Goal: Task Accomplishment & Management: Use online tool/utility

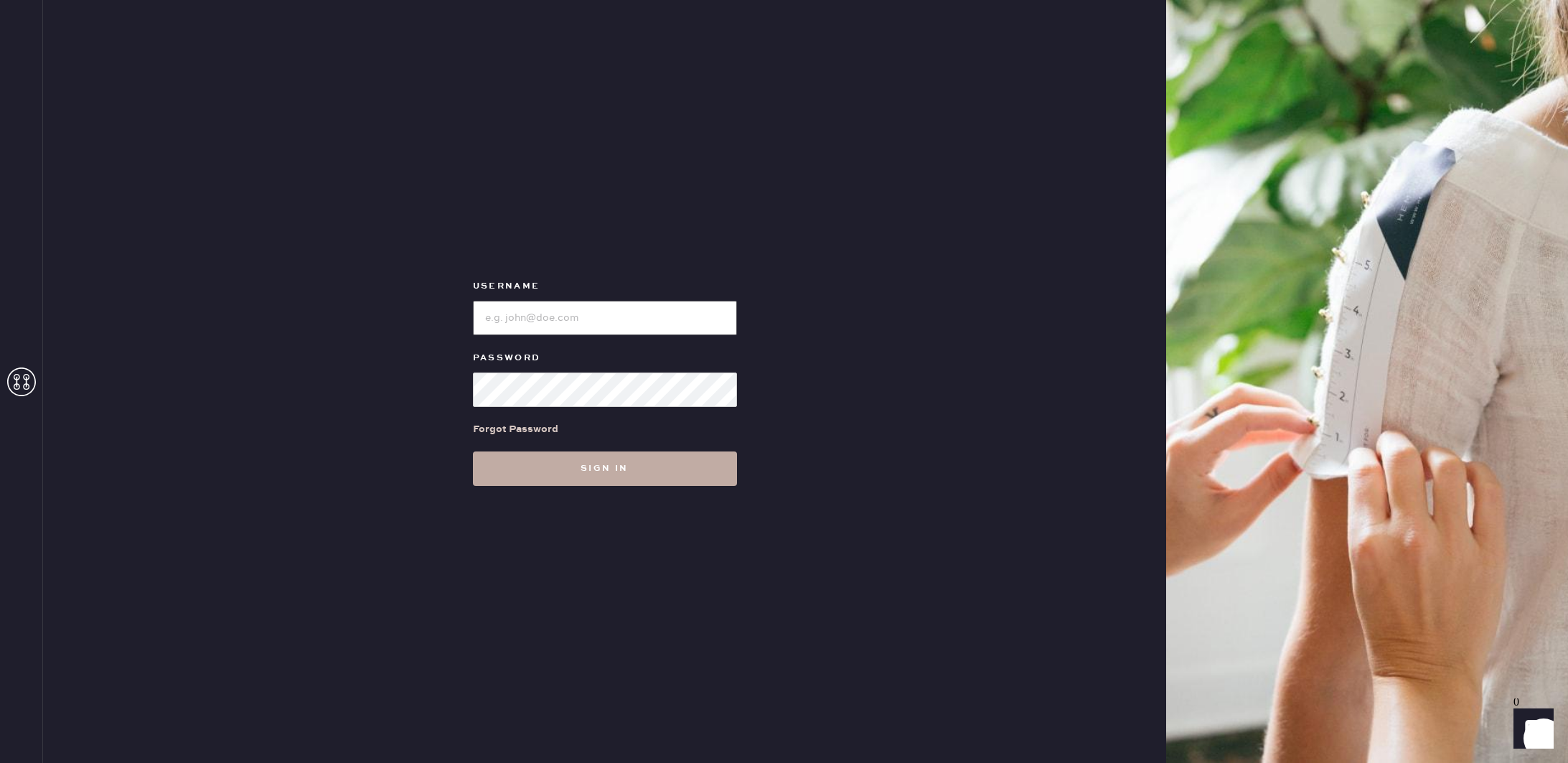
type input "reformationcherrycreek"
click at [605, 458] on button "Sign in" at bounding box center [605, 468] width 264 height 34
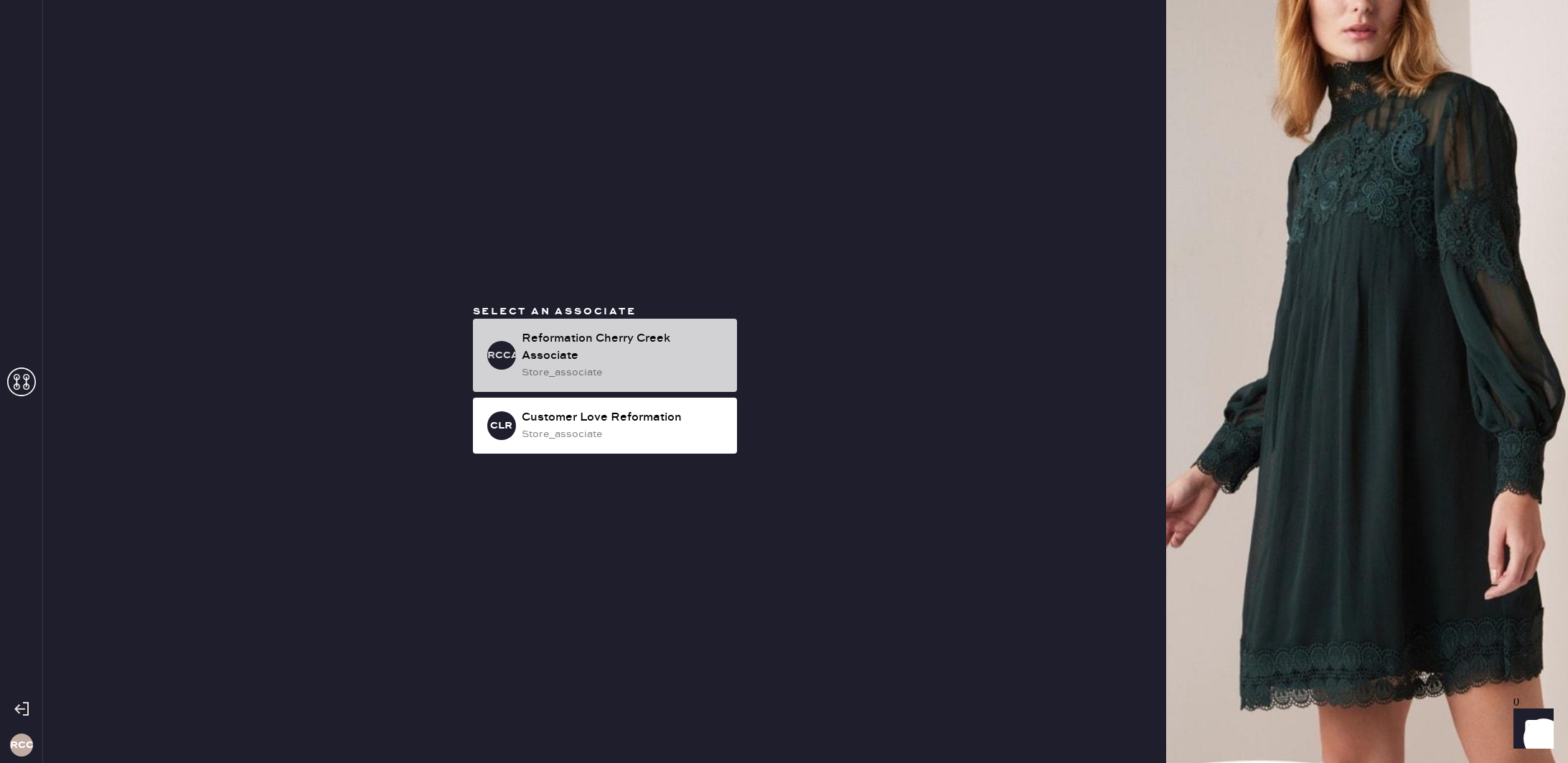
click at [601, 339] on div "Reformation Cherry Creek Associate" at bounding box center [623, 346] width 204 height 34
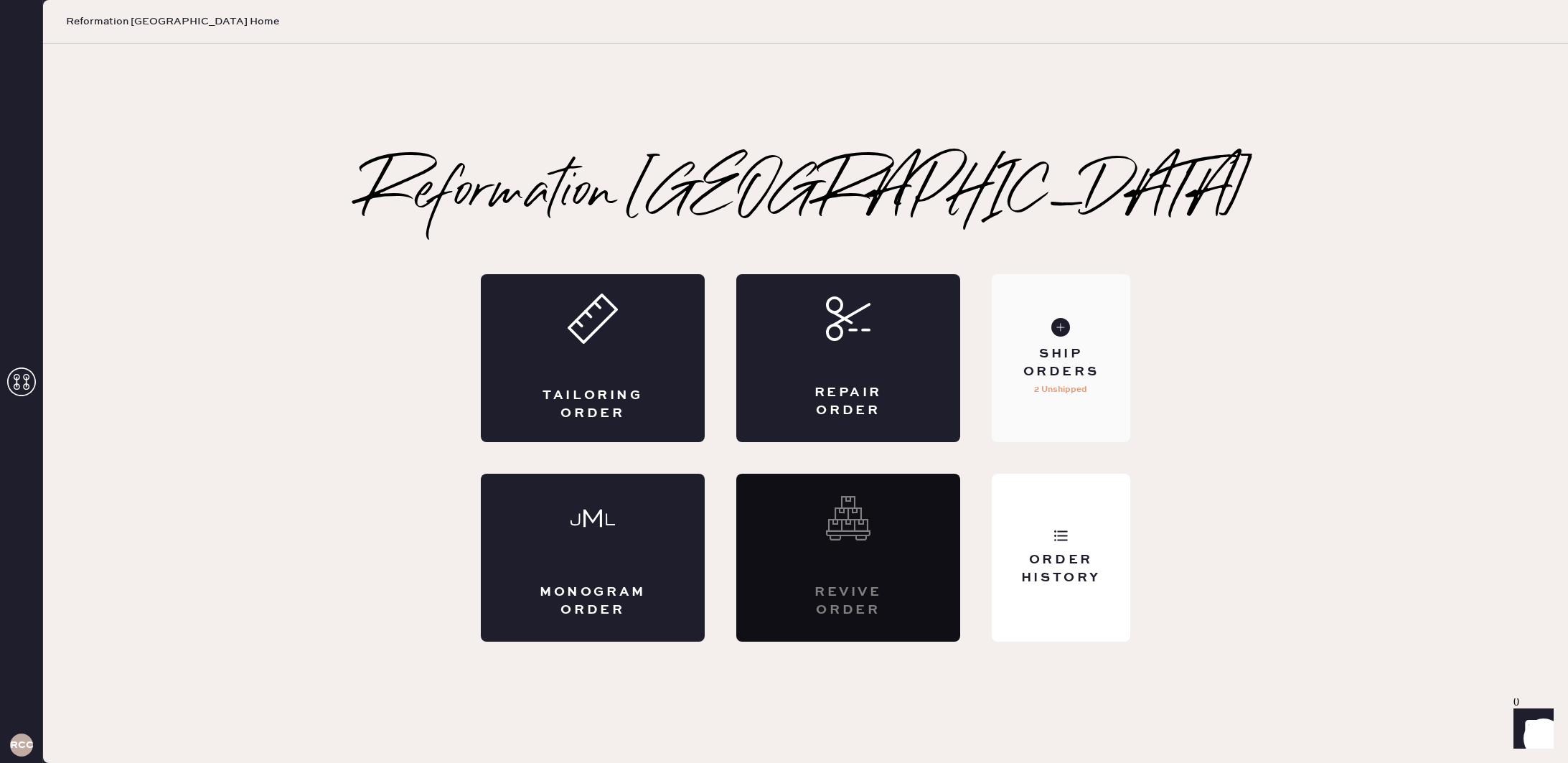
click at [1077, 333] on div "Ship Orders 2 Unshipped" at bounding box center [1061, 358] width 138 height 168
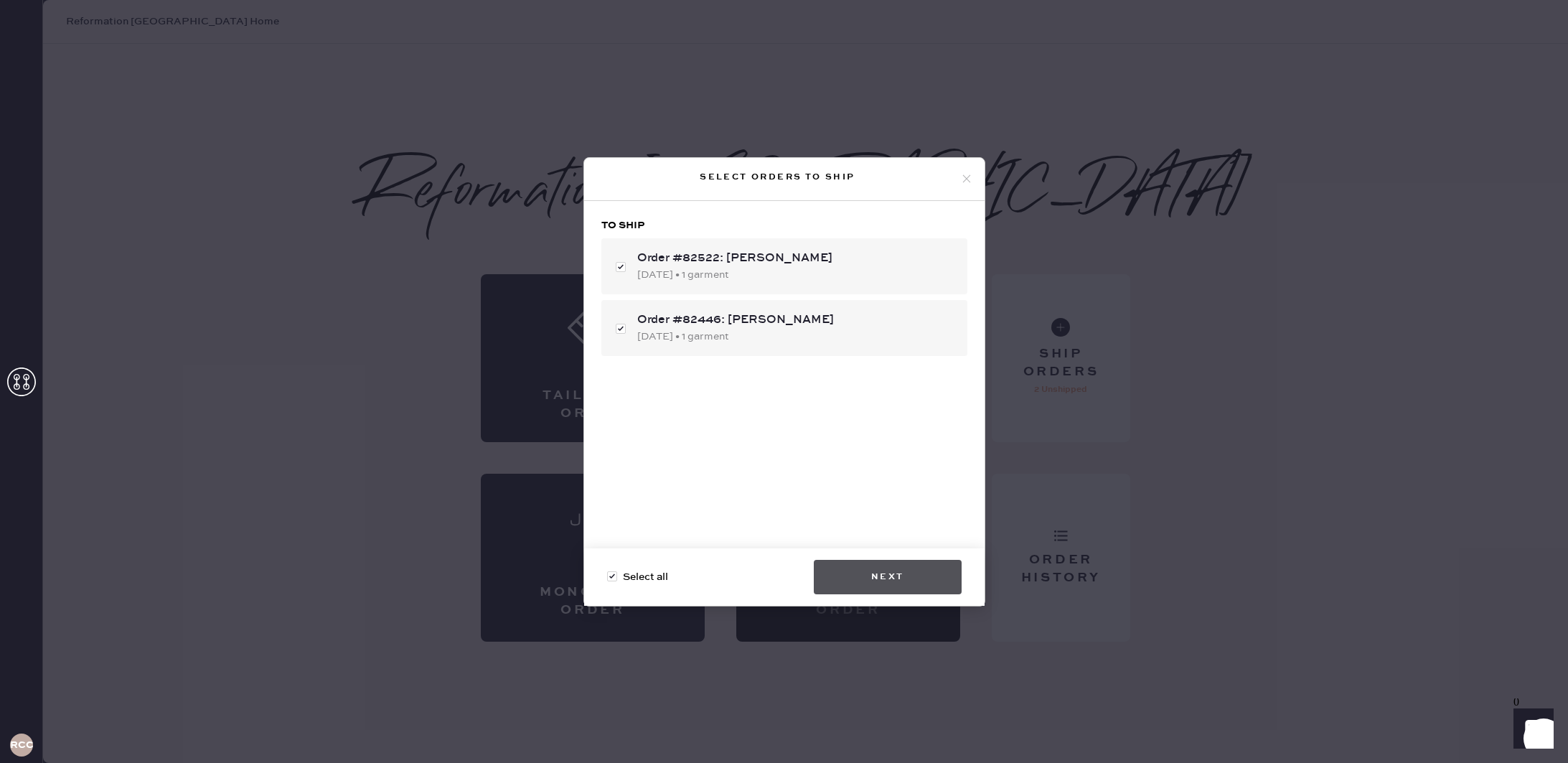
click at [900, 572] on button "Next" at bounding box center [887, 577] width 148 height 34
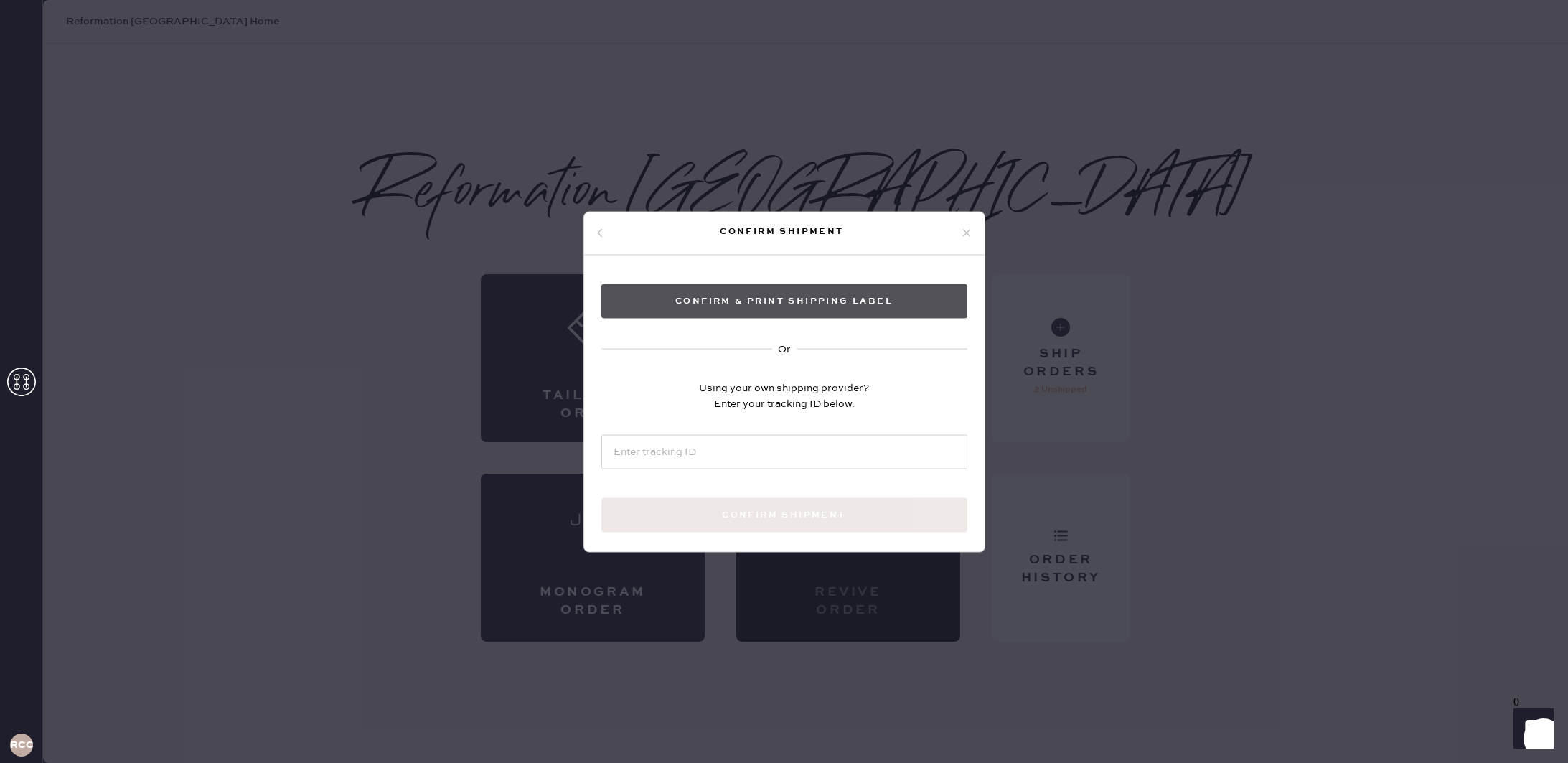
click at [871, 298] on button "Confirm & Print shipping label" at bounding box center [784, 301] width 366 height 34
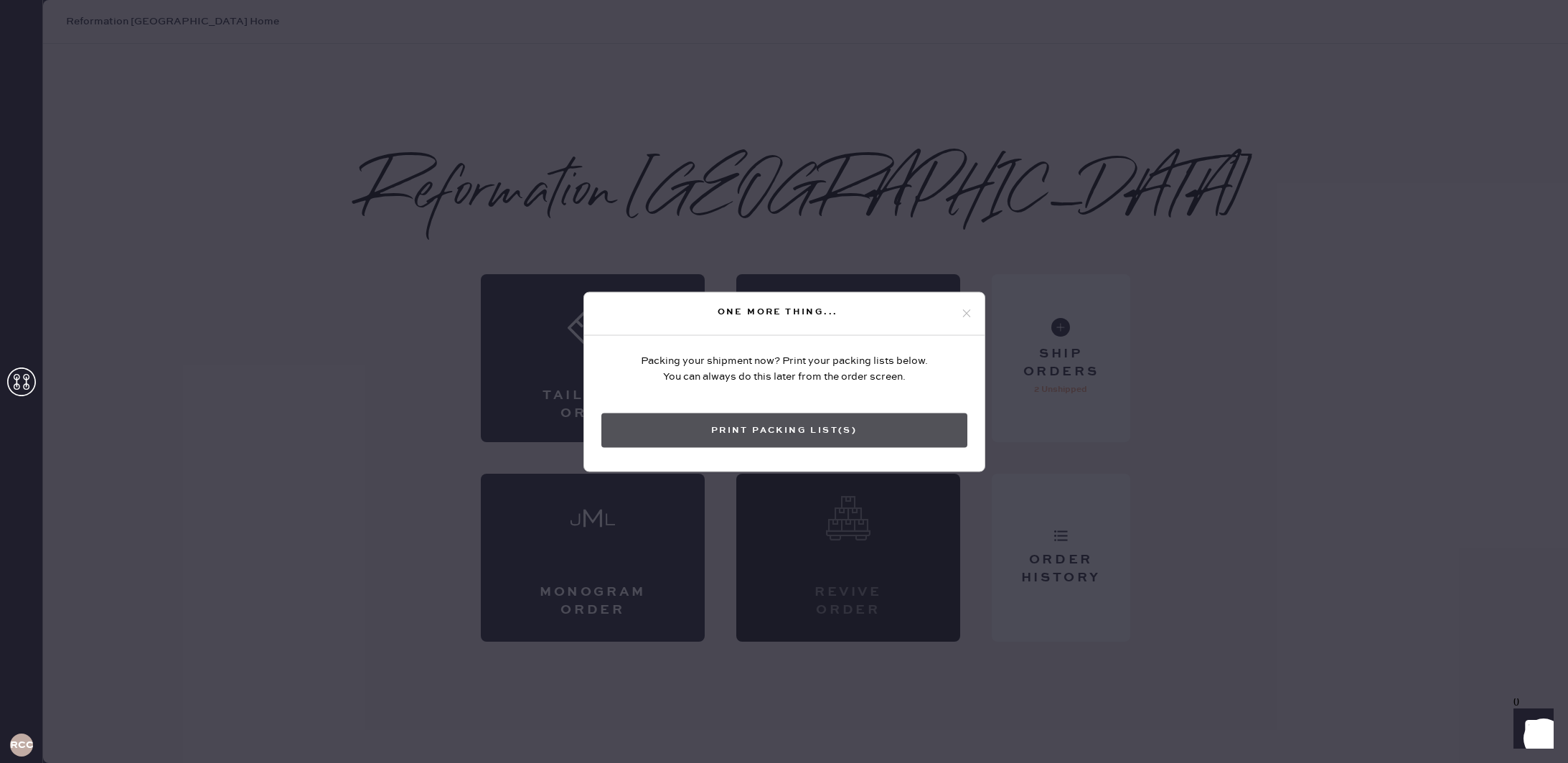
click at [841, 430] on button "Print Packing List(s)" at bounding box center [784, 429] width 366 height 34
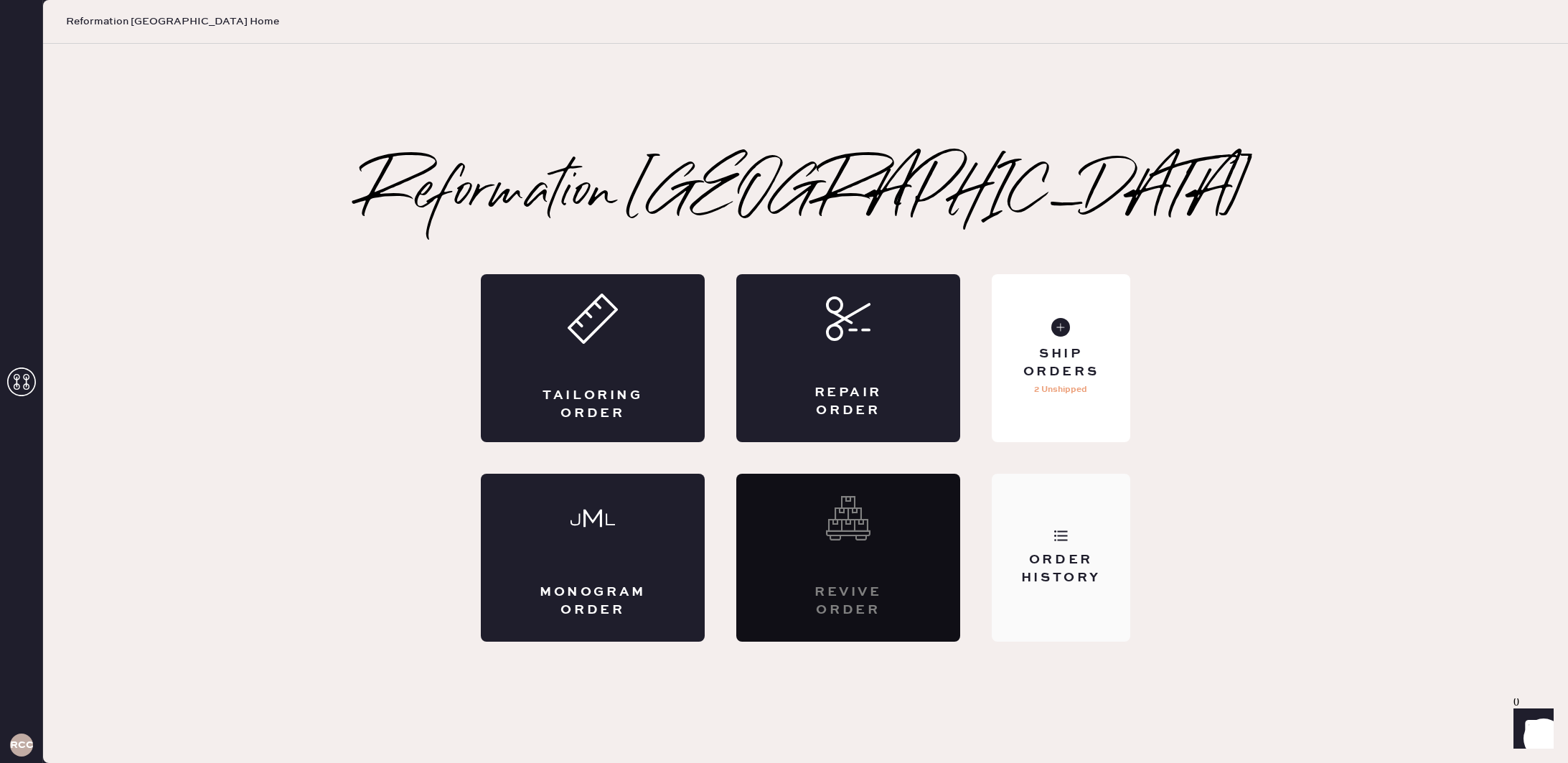
click at [1058, 572] on div "Order History" at bounding box center [1061, 569] width 115 height 36
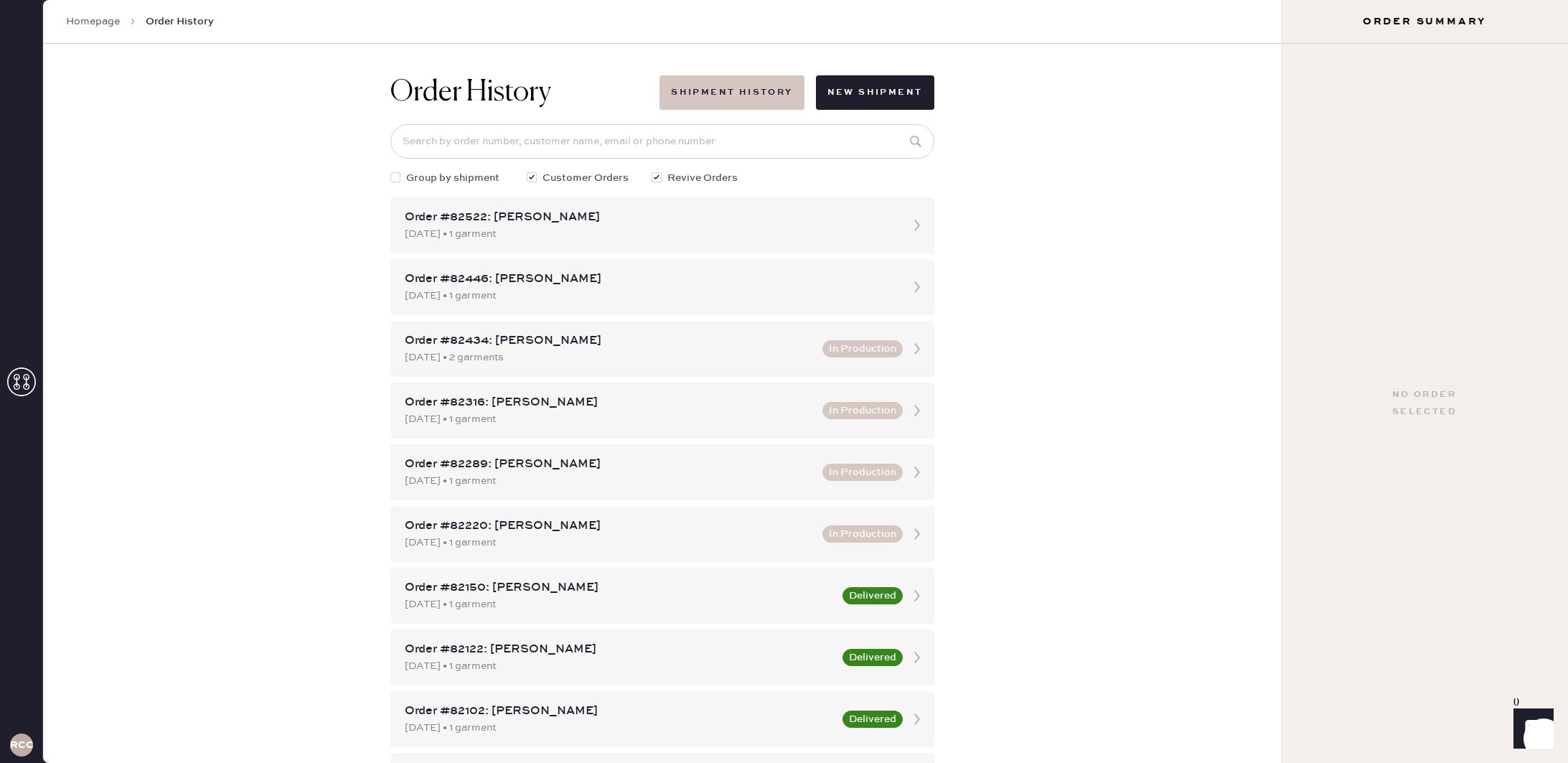
click at [786, 91] on button "Shipment History" at bounding box center [731, 92] width 144 height 34
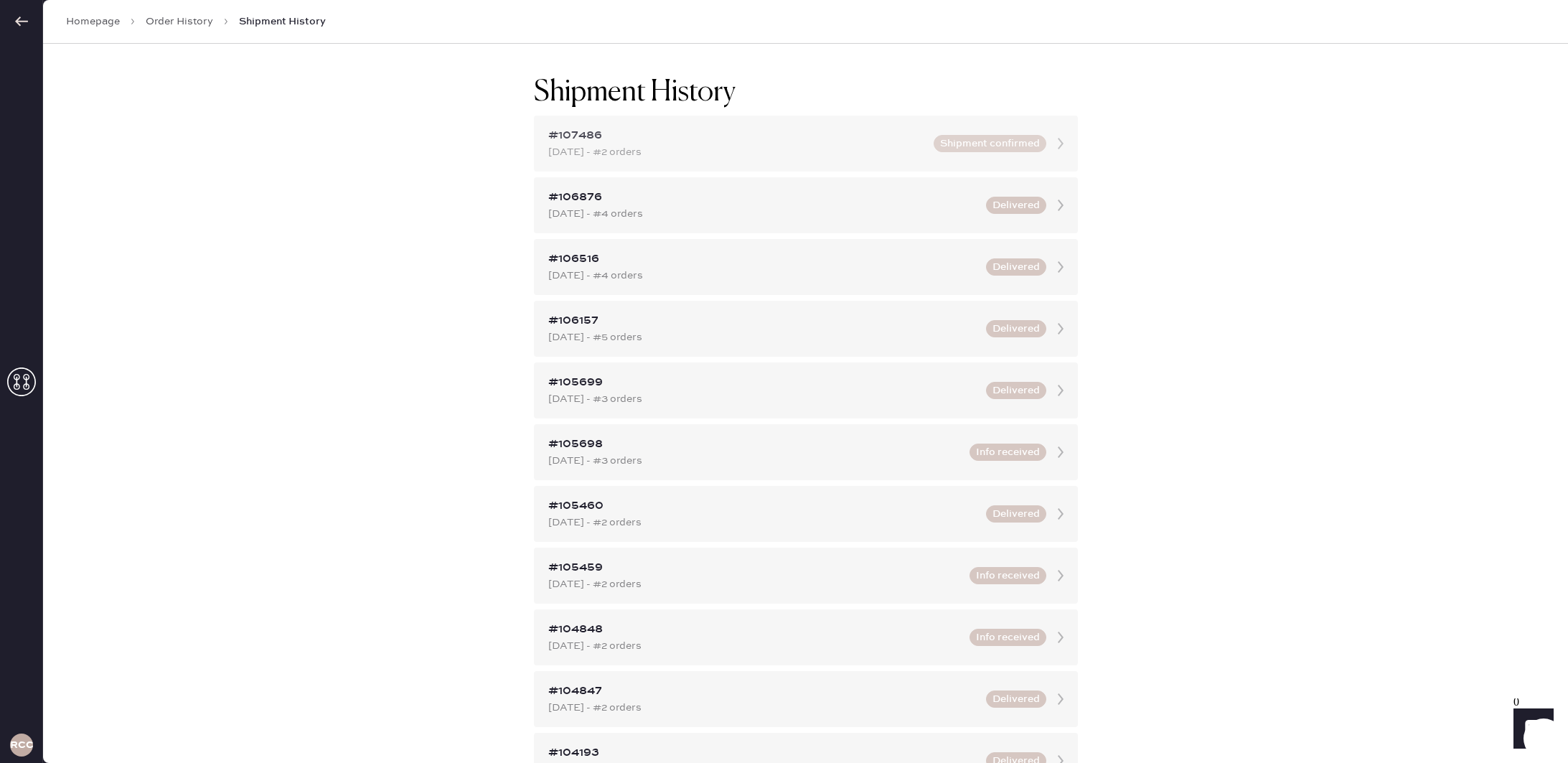
click at [1023, 146] on button "Shipment confirmed" at bounding box center [990, 143] width 113 height 18
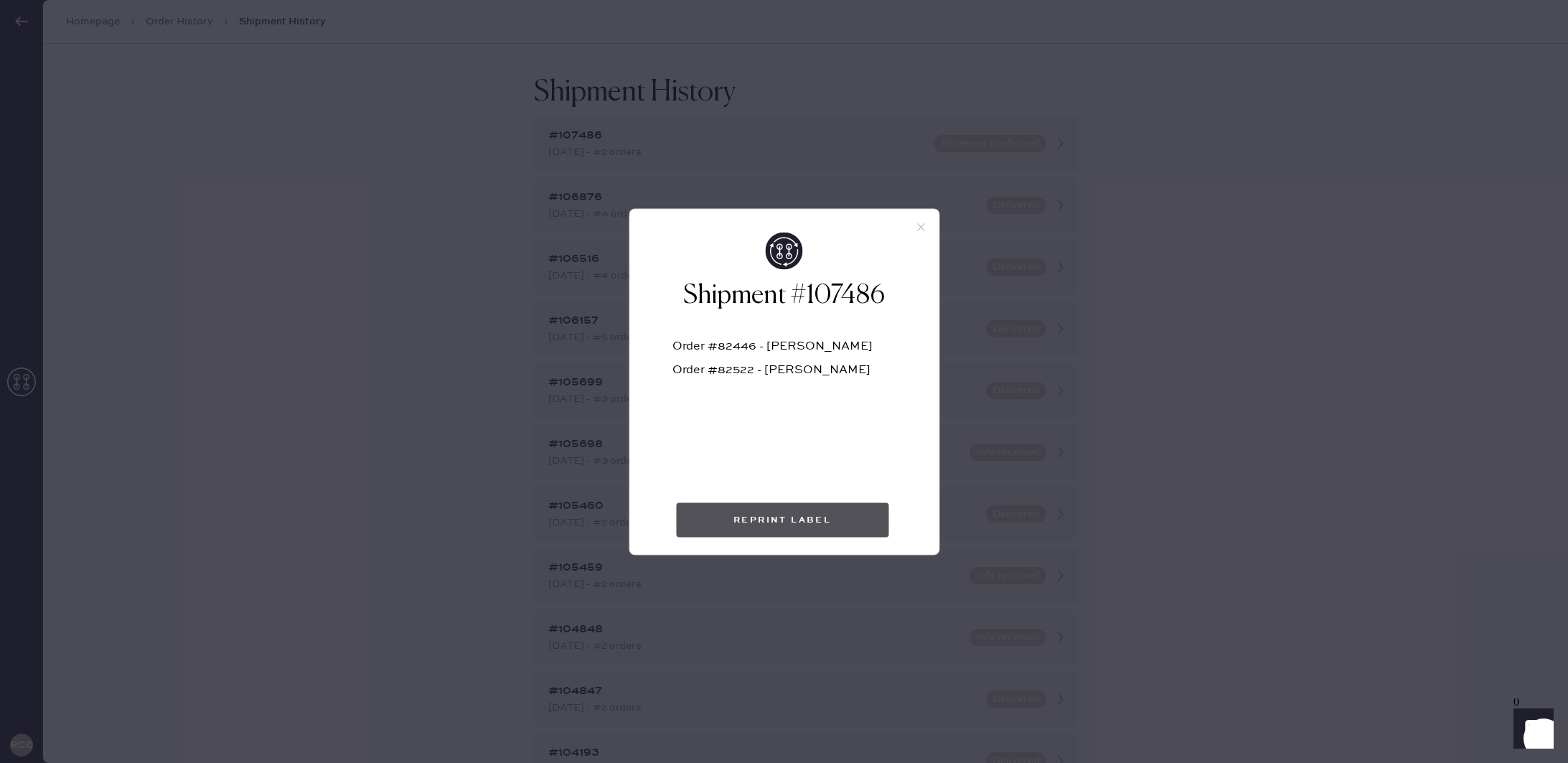
click at [792, 520] on button "Reprint Label" at bounding box center [782, 519] width 213 height 34
